Goal: Navigation & Orientation: Go to known website

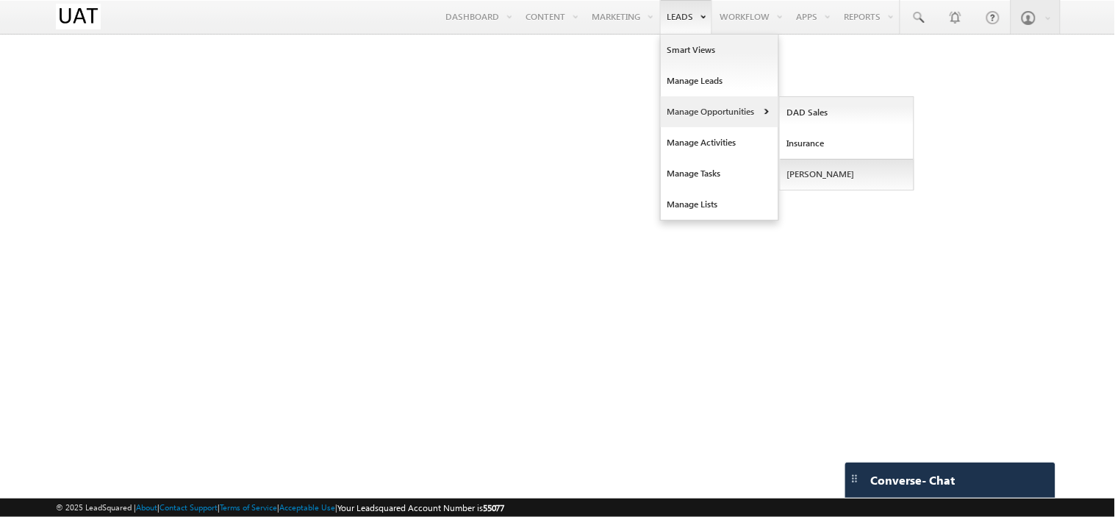
click at [828, 172] on link "[PERSON_NAME]" at bounding box center [847, 174] width 135 height 31
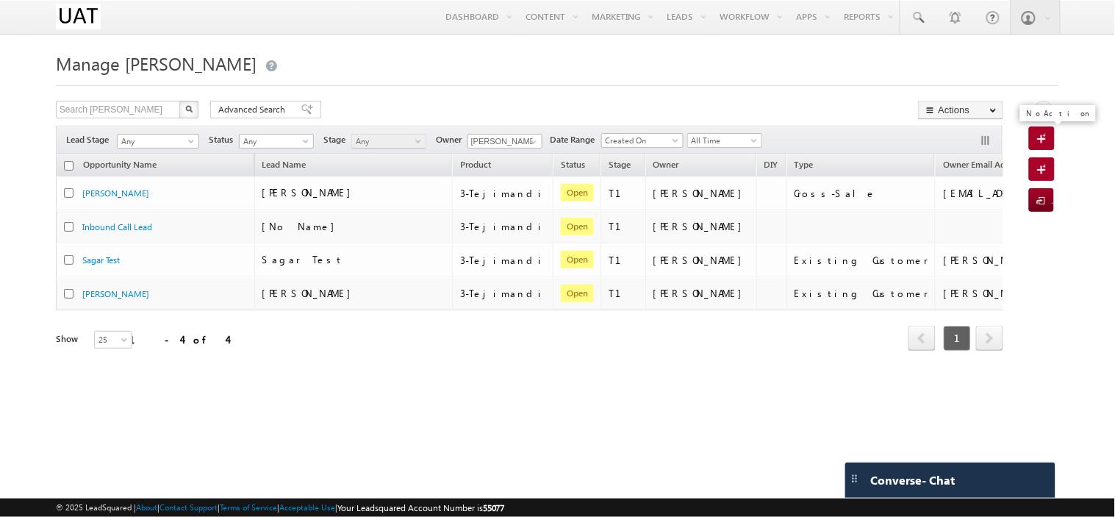
click at [1041, 140] on span at bounding box center [1044, 139] width 15 height 15
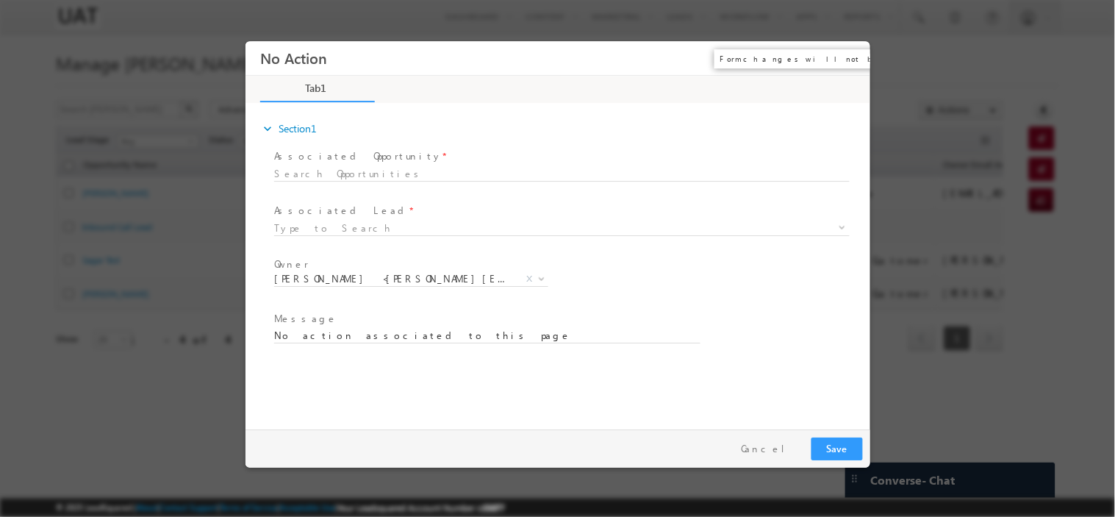
click at [849, 54] on button "×" at bounding box center [847, 57] width 25 height 27
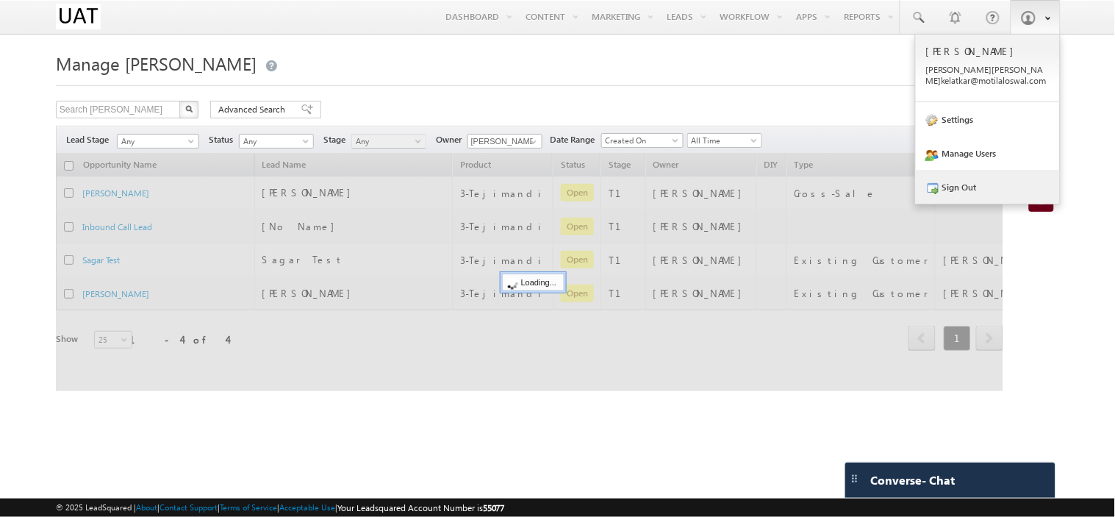
click at [995, 182] on link "Sign Out" at bounding box center [988, 187] width 144 height 34
